Goal: Communication & Community: Answer question/provide support

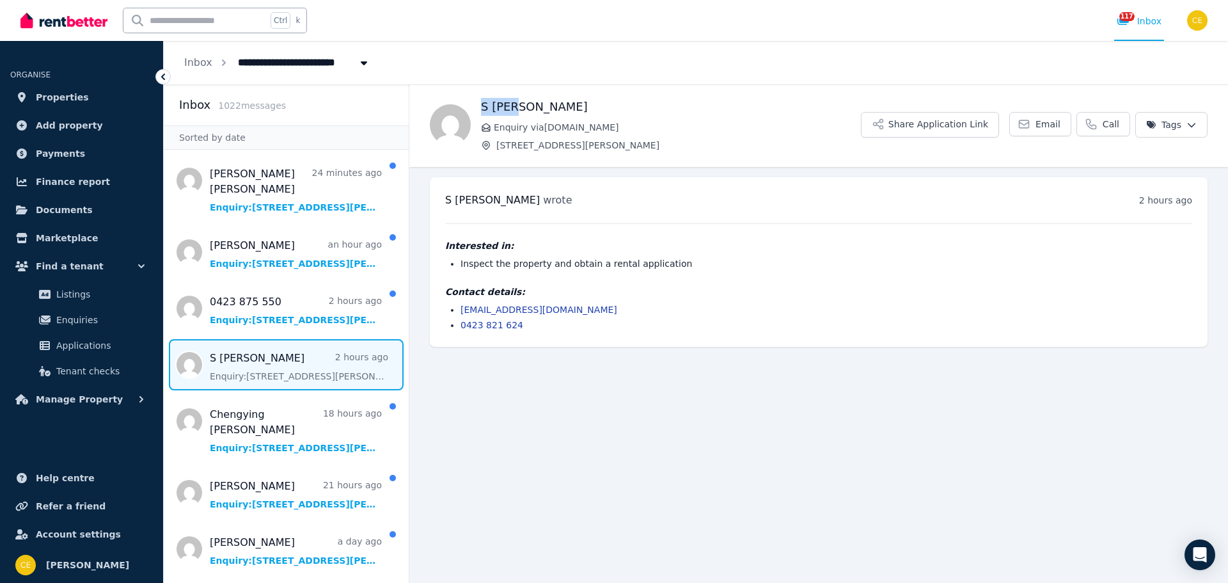
drag, startPoint x: 515, startPoint y: 107, endPoint x: 479, endPoint y: 108, distance: 36.5
click at [479, 108] on div "S [PERSON_NAME] Enquiry via [DOMAIN_NAME] [STREET_ADDRESS][PERSON_NAME] Share A…" at bounding box center [818, 125] width 819 height 54
copy h1 "S [PERSON_NAME]"
drag, startPoint x: 584, startPoint y: 308, endPoint x: 449, endPoint y: 308, distance: 135.0
click at [461, 308] on li "[EMAIL_ADDRESS][DOMAIN_NAME]" at bounding box center [827, 309] width 732 height 13
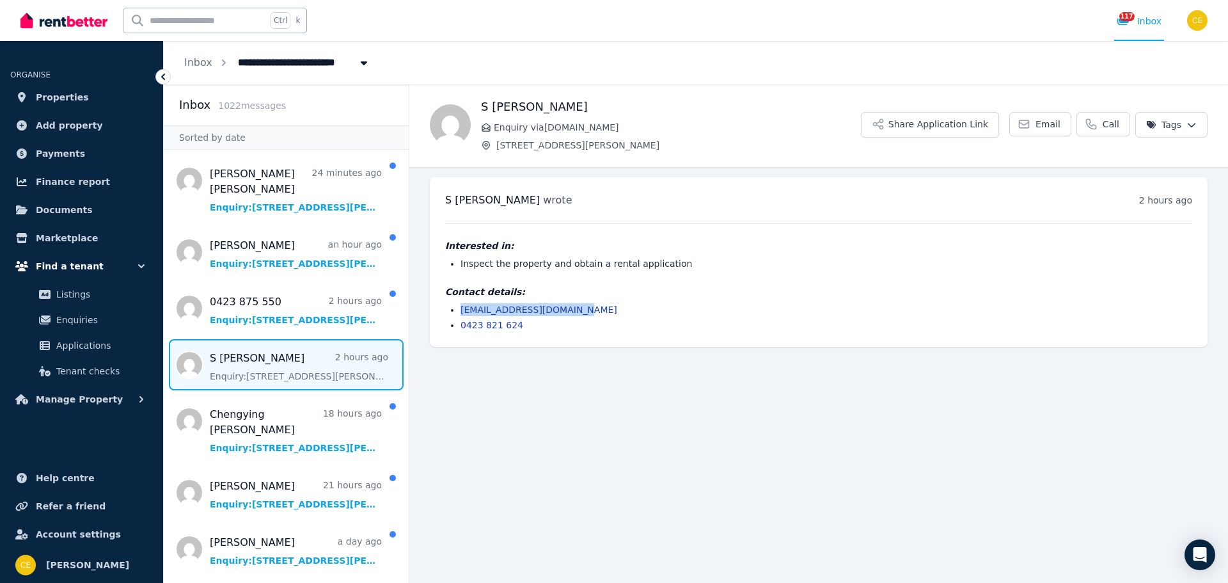
copy link "[EMAIL_ADDRESS][DOMAIN_NAME]"
drag, startPoint x: 525, startPoint y: 321, endPoint x: 420, endPoint y: 322, distance: 105.6
click at [420, 322] on ul "[PERSON_NAME] wrote 2 hours ago 12:29 pm [DATE][DATE] Interested in: Inspect th…" at bounding box center [818, 262] width 819 height 190
copy link "0423 821 624"
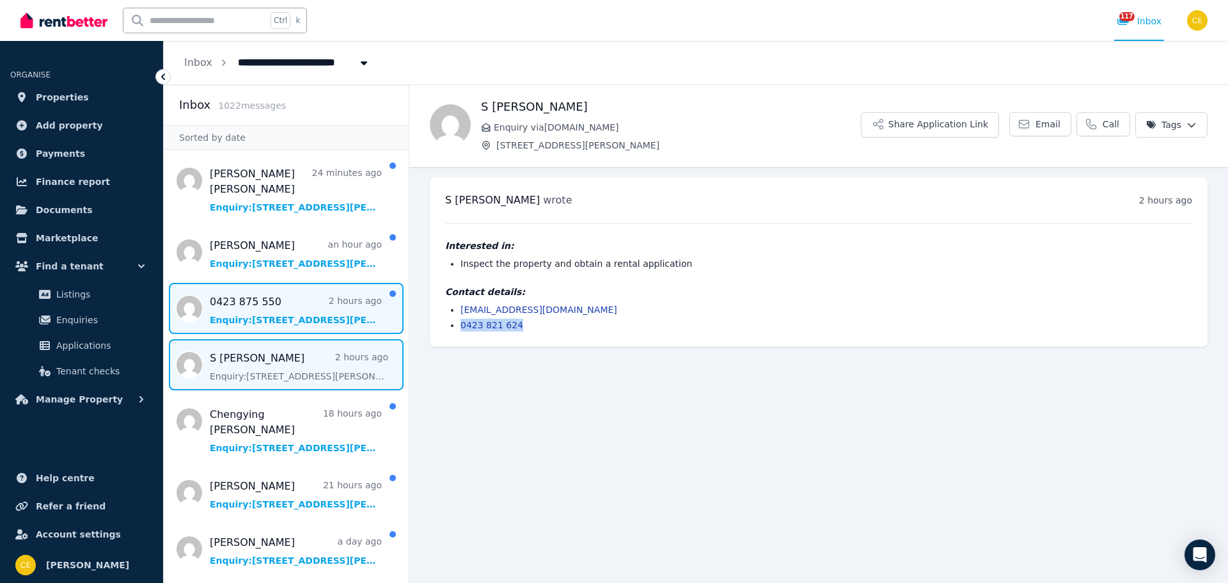
click at [250, 301] on span "Message list" at bounding box center [286, 308] width 245 height 51
